Goal: Navigation & Orientation: Find specific page/section

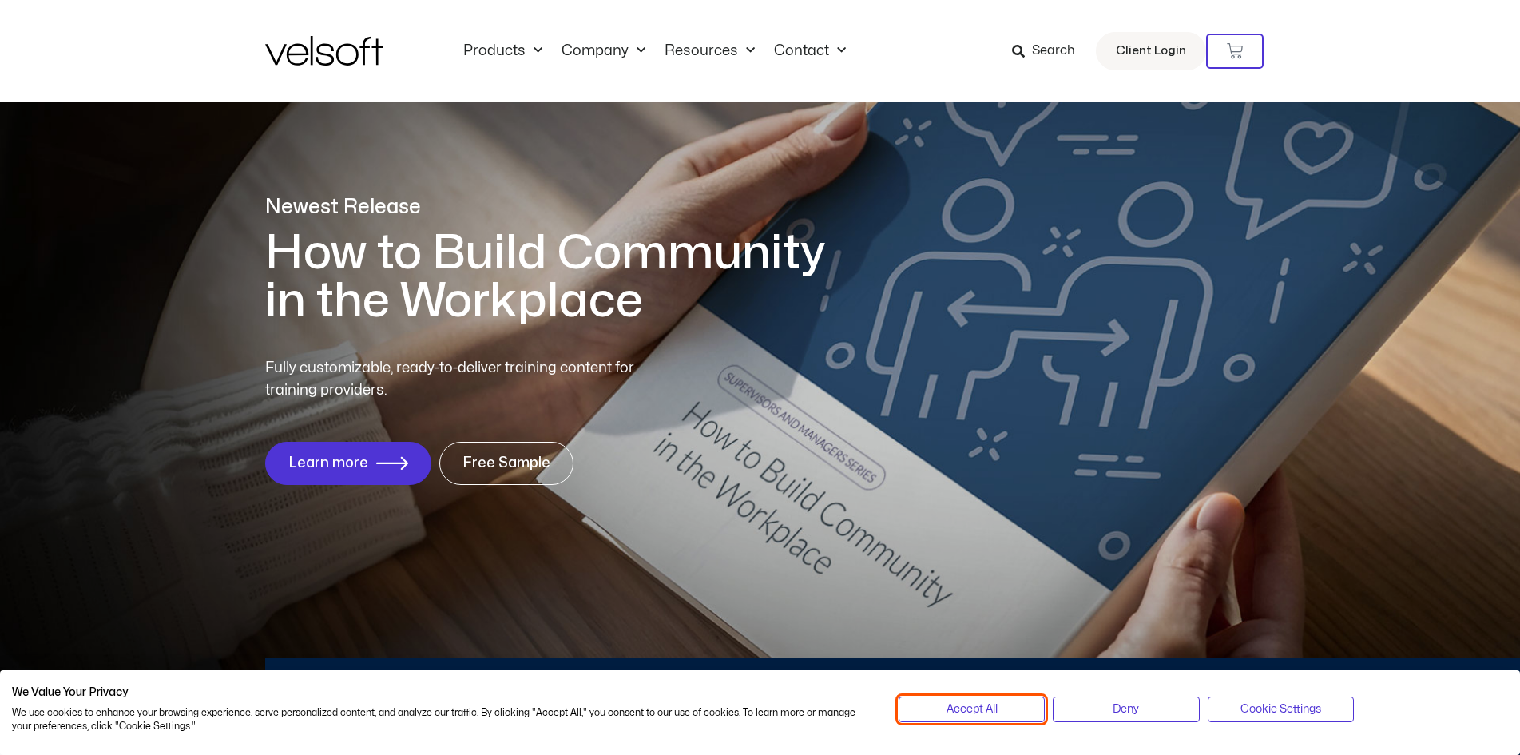
click at [1000, 701] on button "Accept All" at bounding box center [972, 710] width 146 height 26
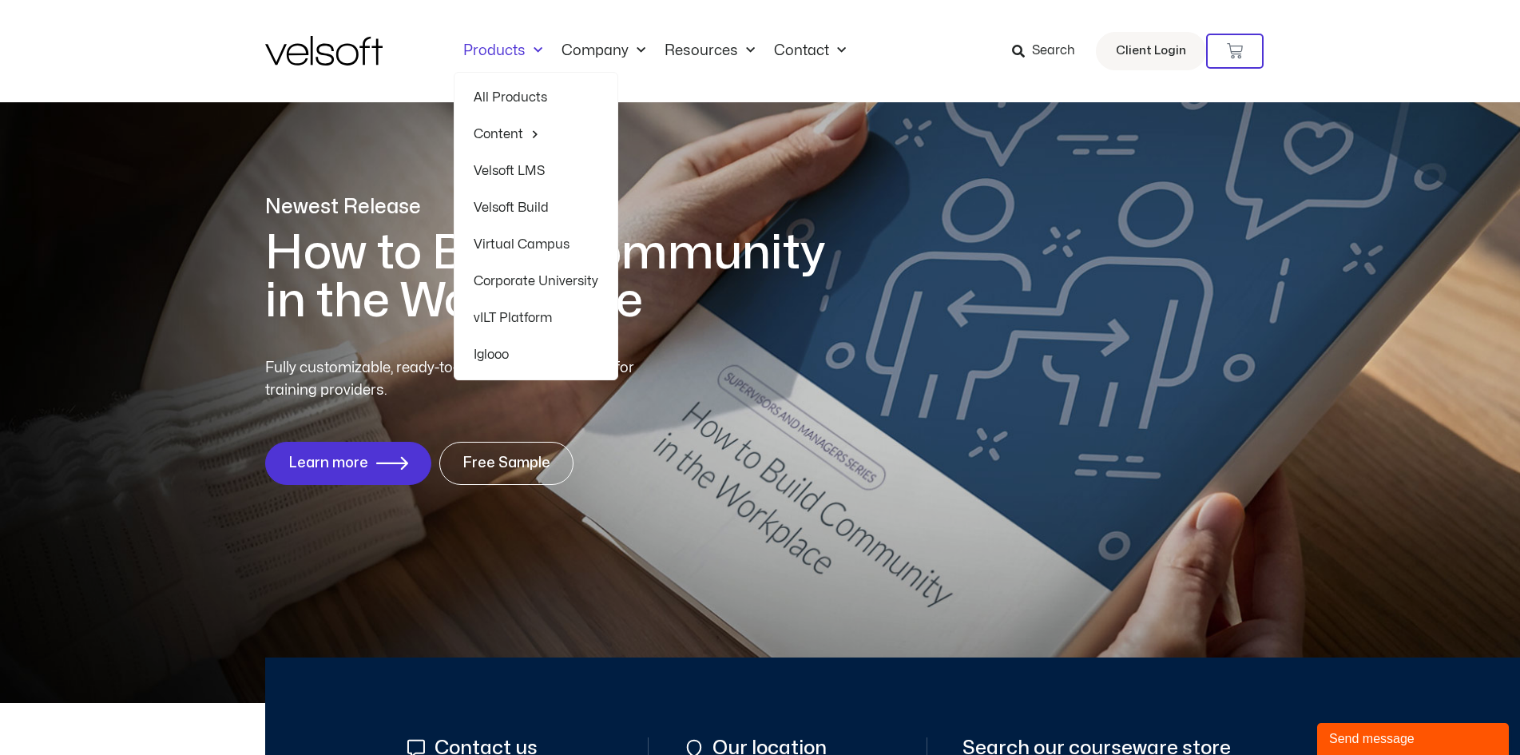
click at [533, 51] on span "Menu" at bounding box center [534, 51] width 17 height 26
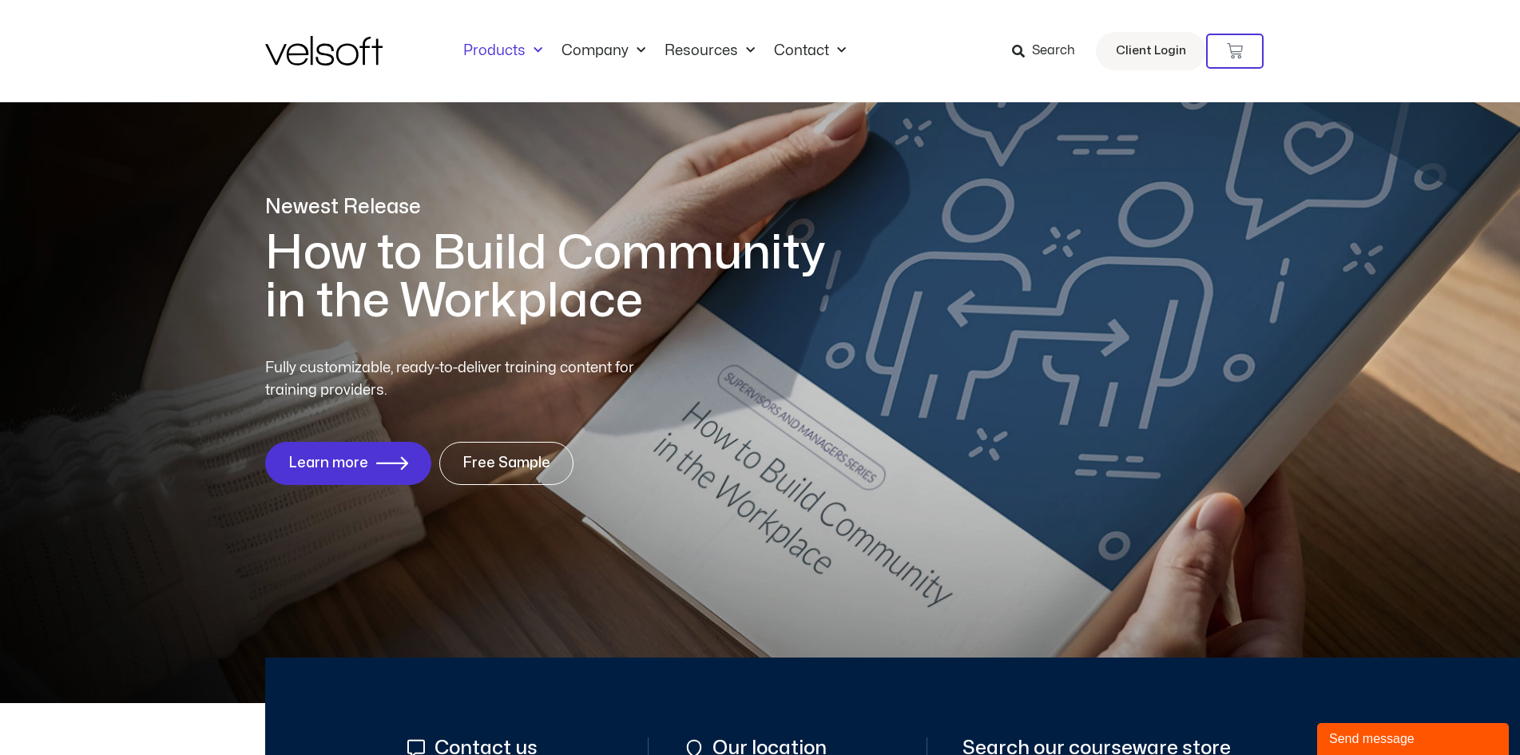
click at [533, 51] on span "Menu" at bounding box center [534, 51] width 17 height 26
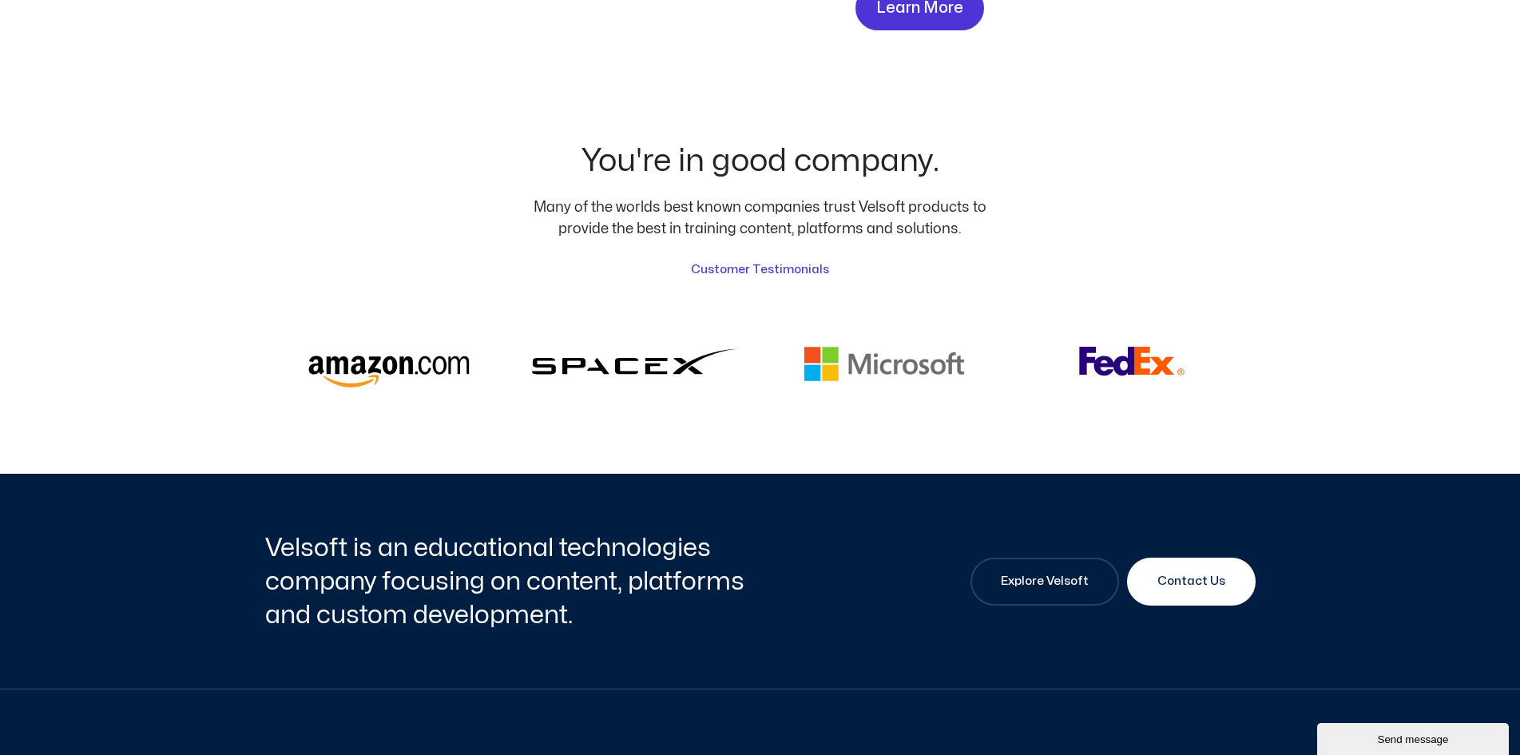
scroll to position [3834, 0]
